Goal: Check status: Check status

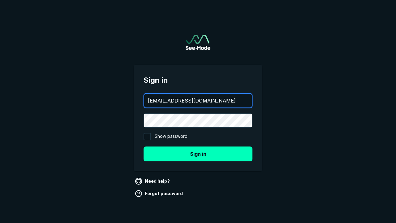
type input "[EMAIL_ADDRESS][DOMAIN_NAME]"
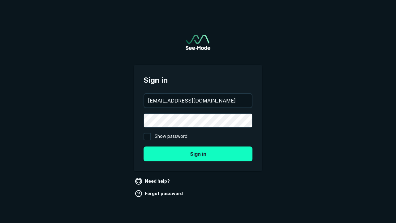
click at [198, 153] on button "Sign in" at bounding box center [197, 153] width 109 height 15
